Goal: Transaction & Acquisition: Purchase product/service

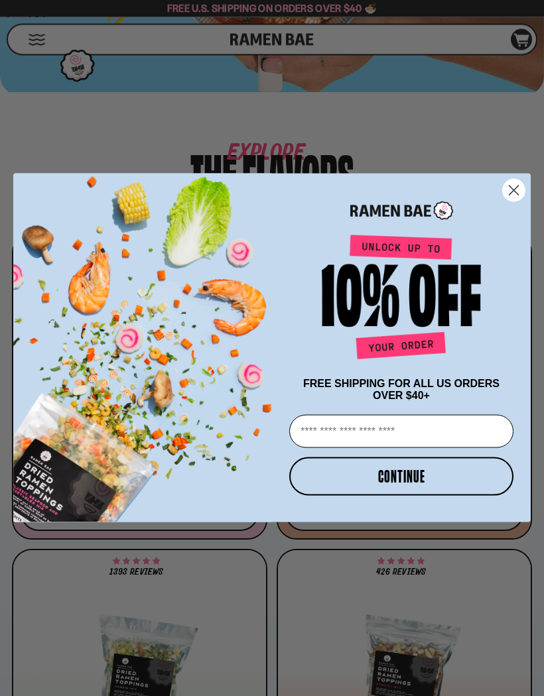
scroll to position [556, 0]
click at [342, 448] on input "Email" at bounding box center [401, 431] width 224 height 33
type input "**********"
click at [414, 496] on button "CONTINUE" at bounding box center [401, 477] width 224 height 38
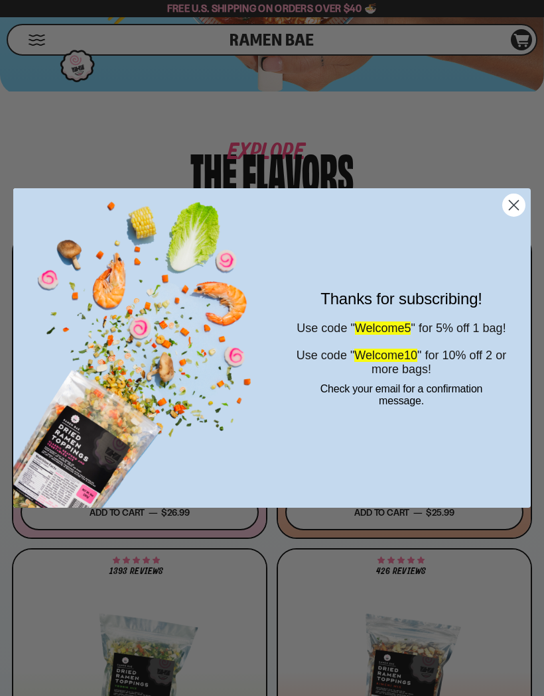
click at [524, 216] on circle "Close dialog" at bounding box center [514, 205] width 22 height 22
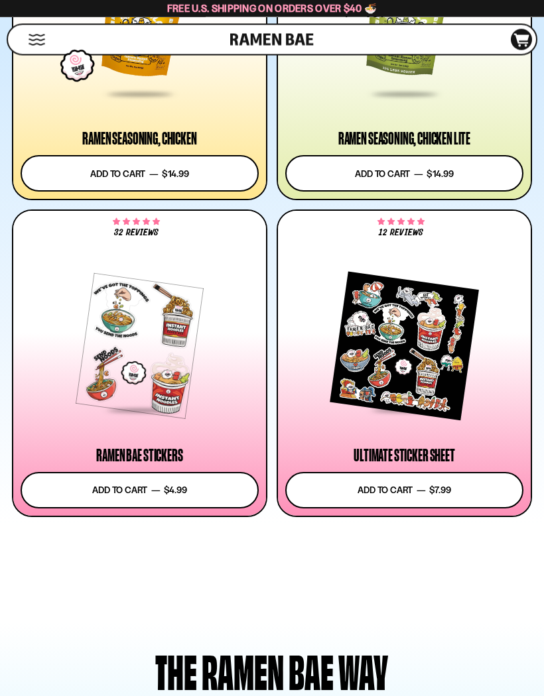
scroll to position [3428, 0]
click at [411, 334] on div at bounding box center [404, 346] width 238 height 132
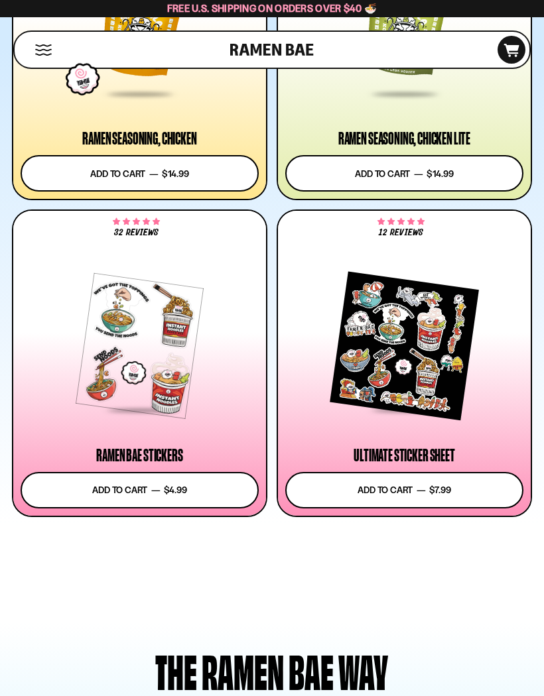
scroll to position [3485, 0]
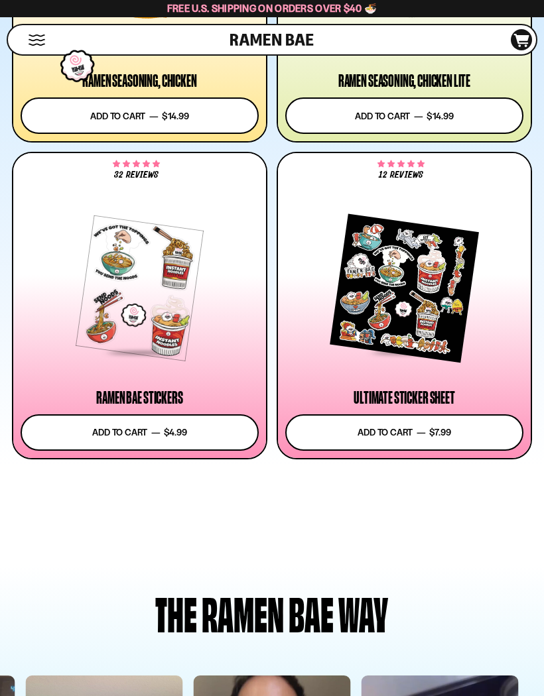
click at [158, 313] on div at bounding box center [140, 288] width 238 height 132
